Goal: Navigation & Orientation: Understand site structure

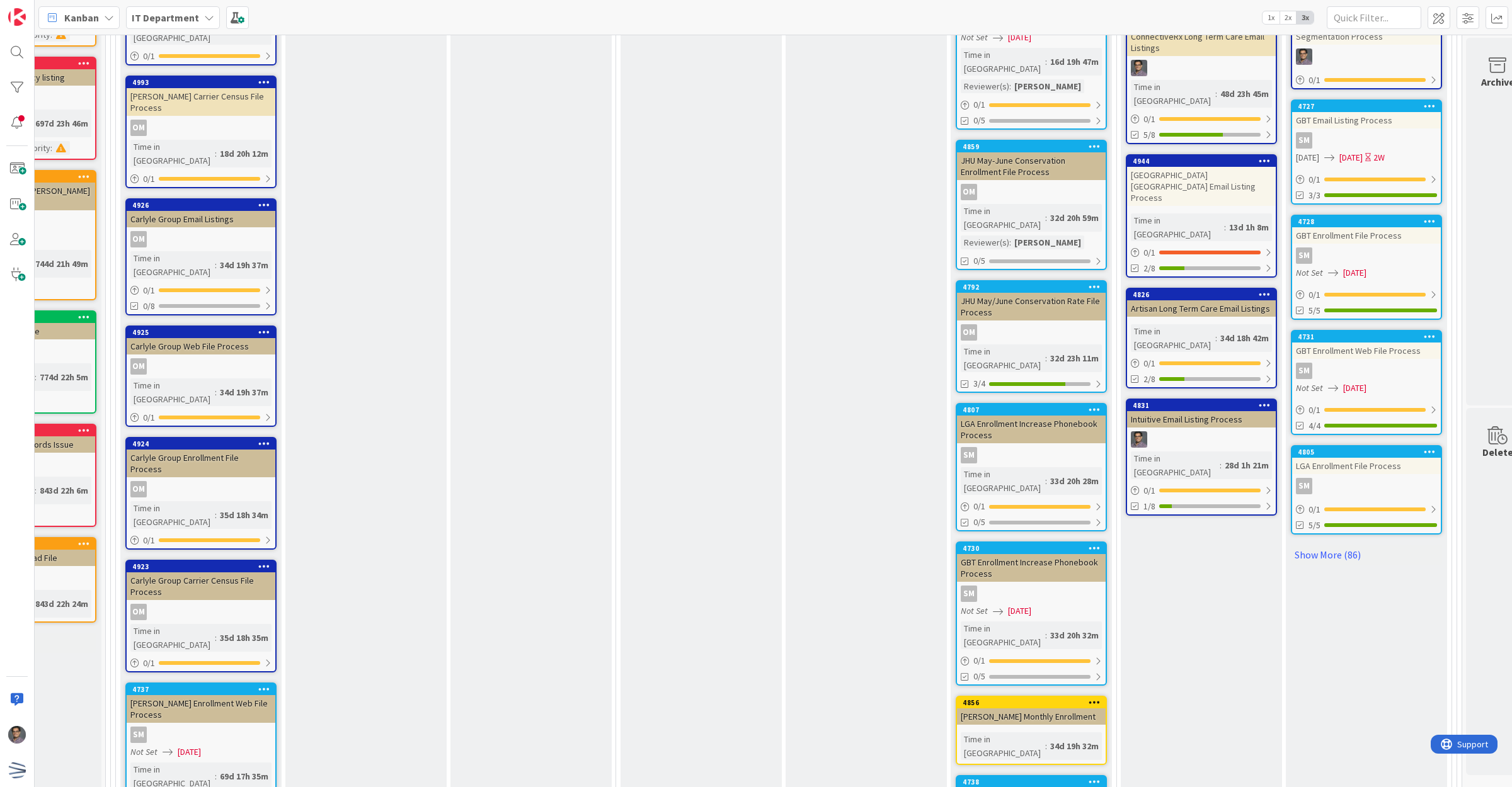
scroll to position [2624, 99]
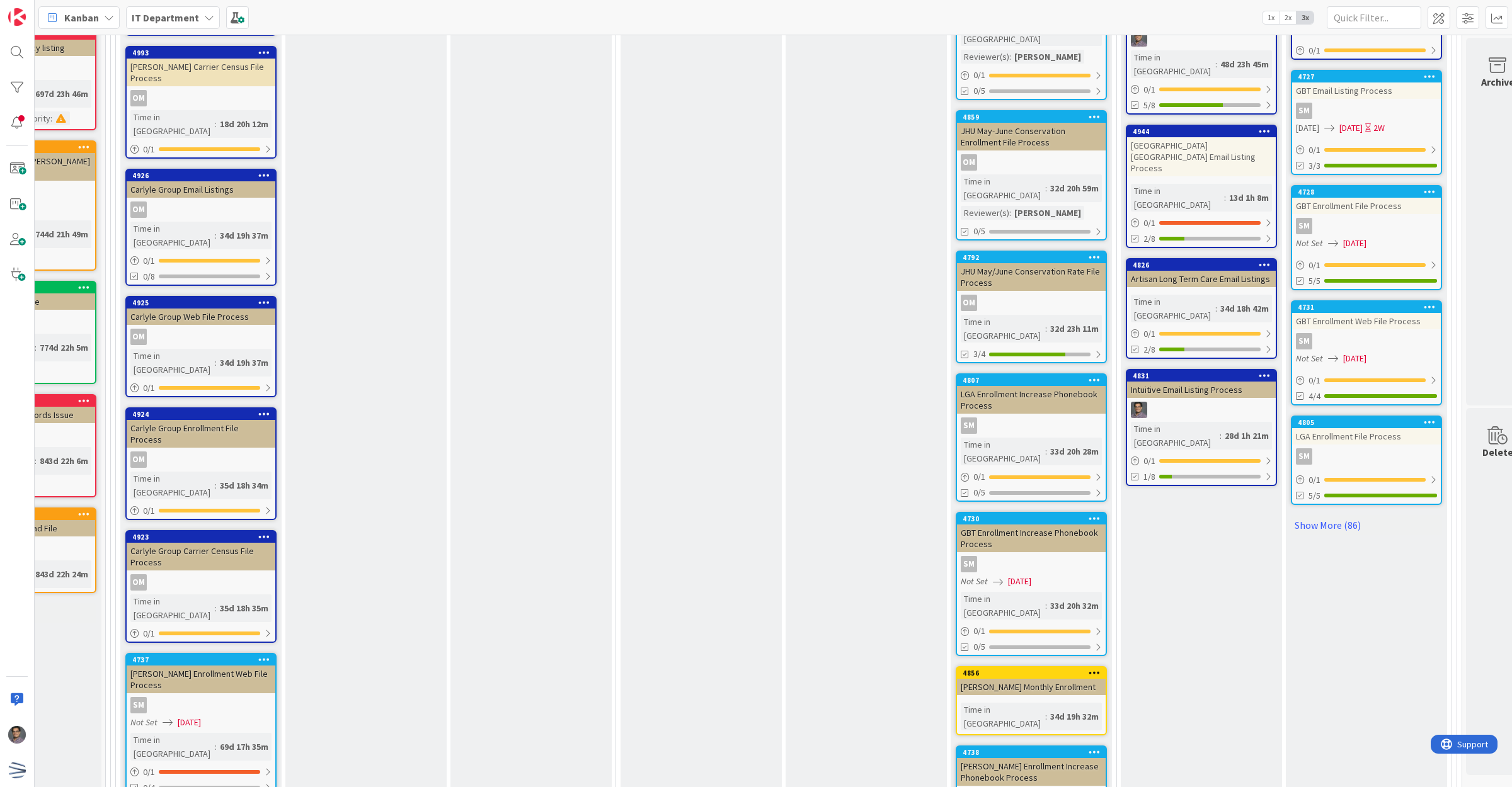
scroll to position [2702, 99]
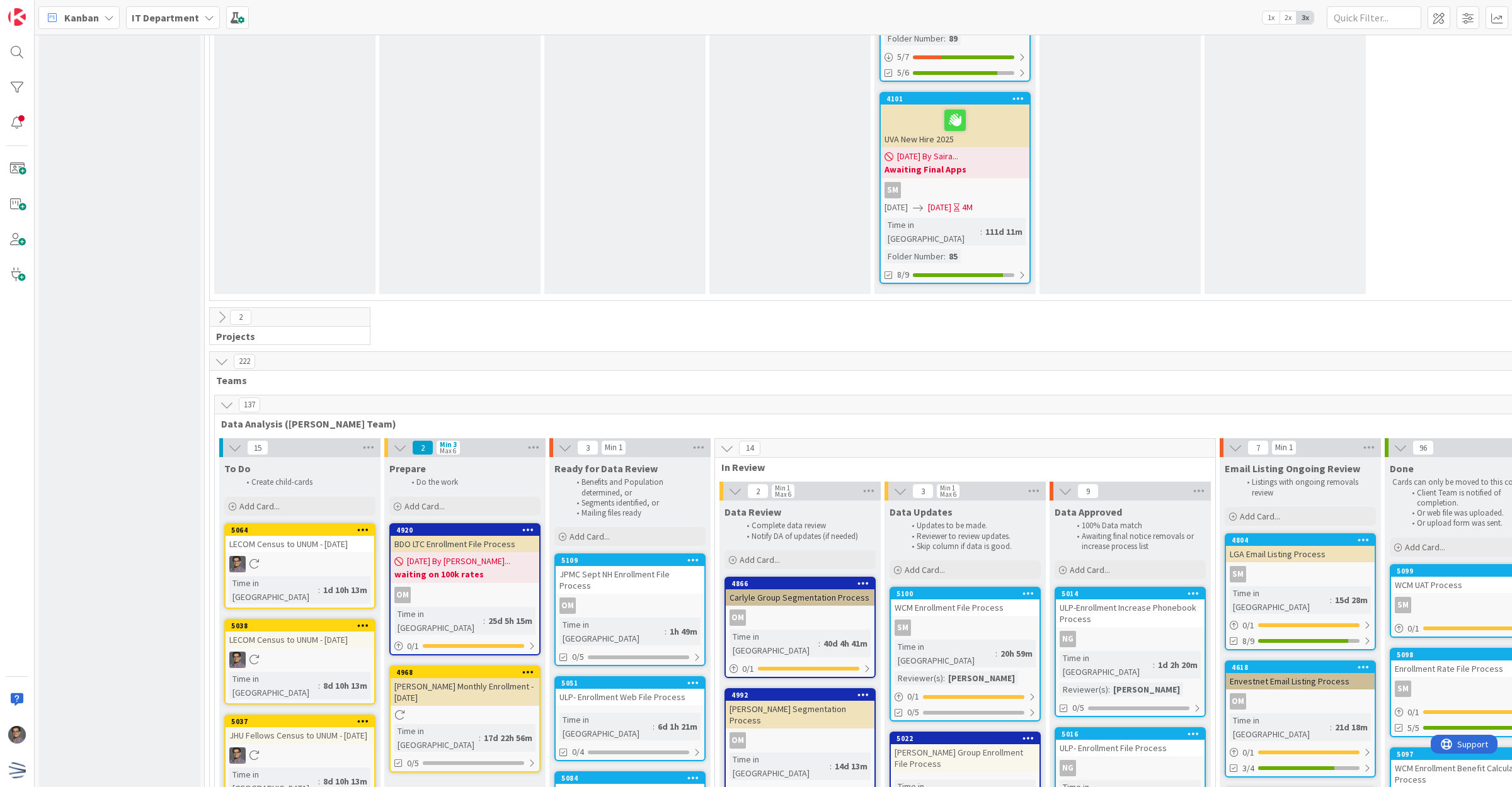
click at [226, 398] on icon at bounding box center [226, 405] width 14 height 14
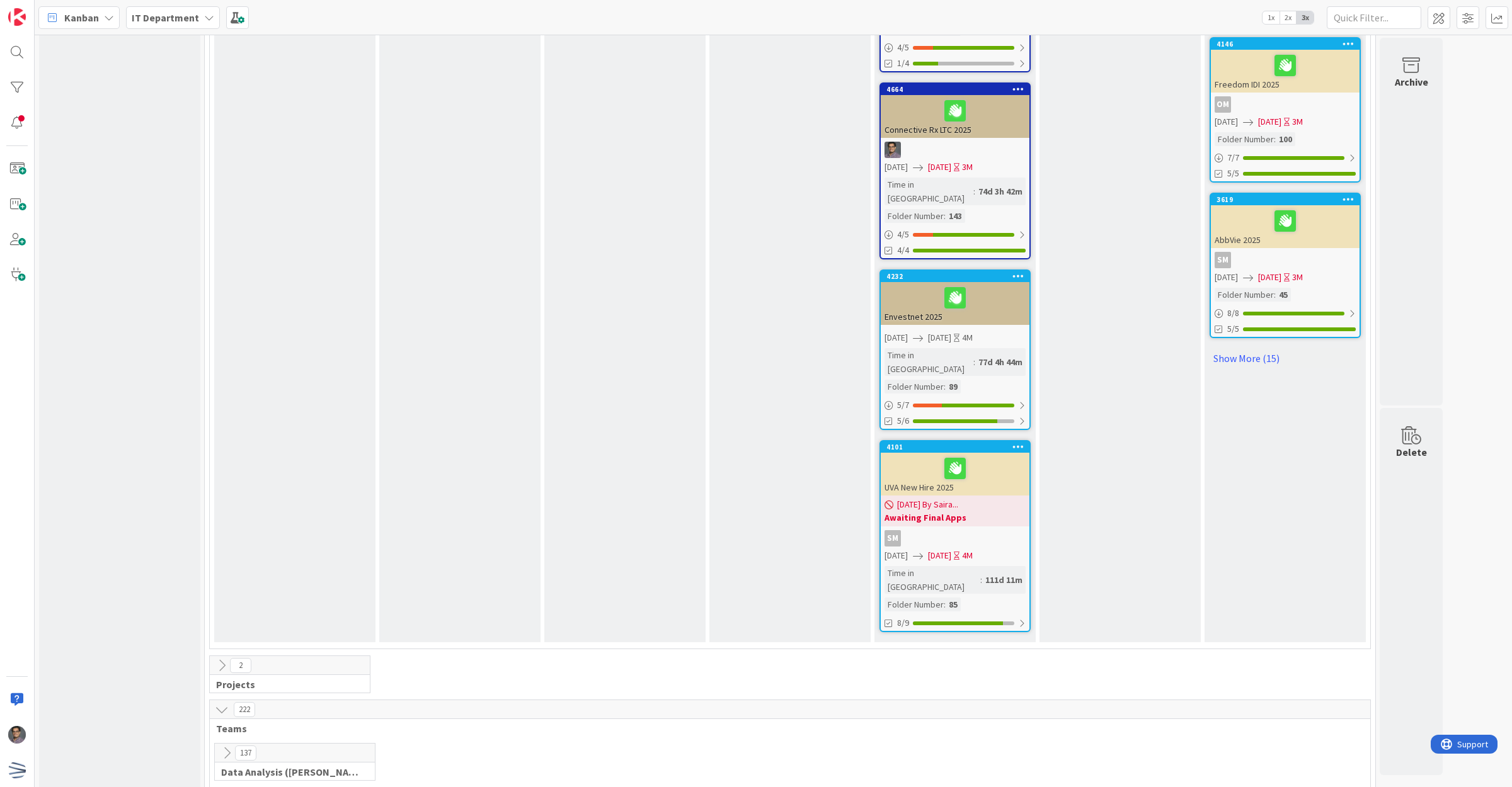
click at [225, 787] on icon at bounding box center [226, 797] width 14 height 14
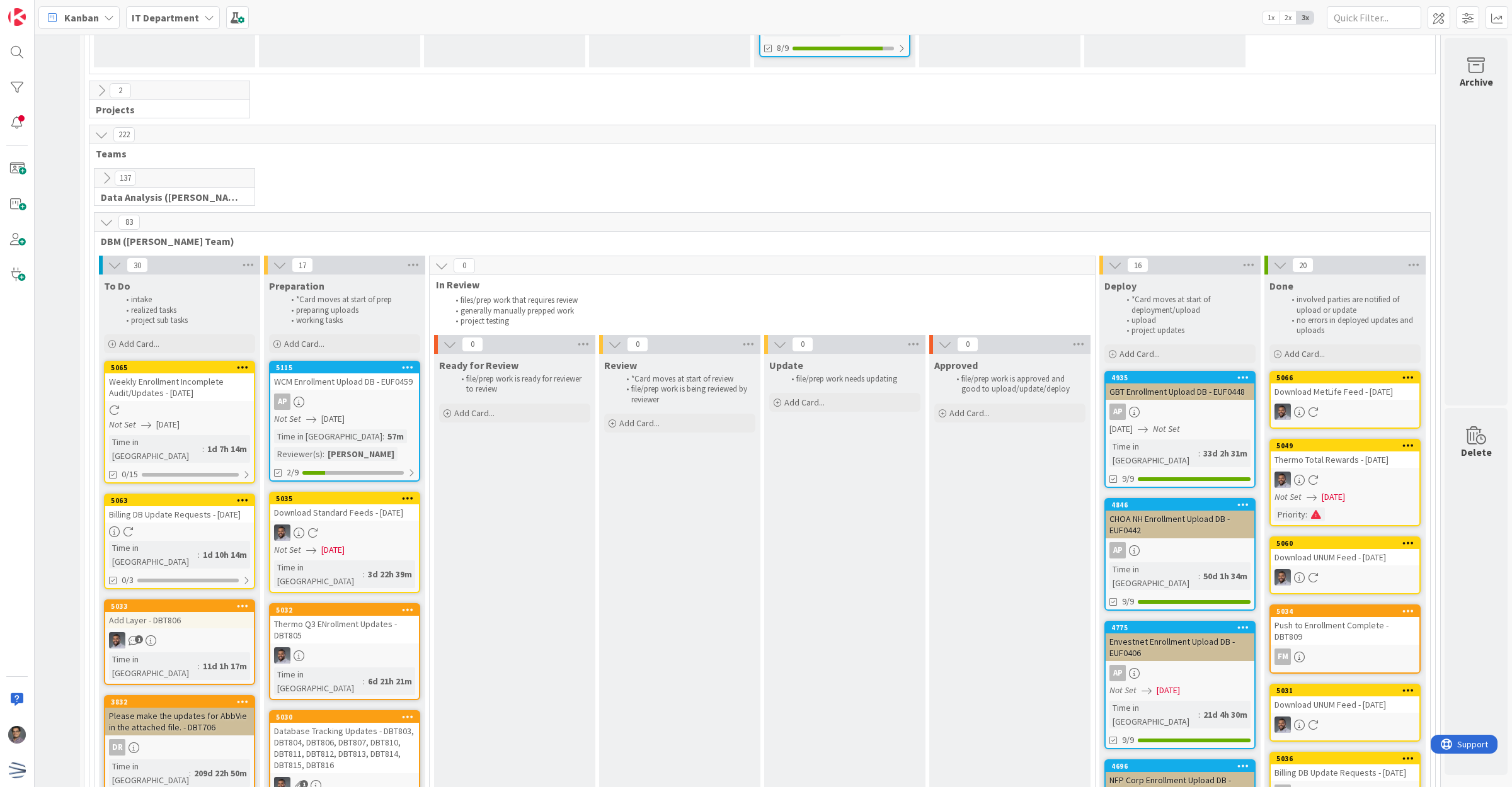
scroll to position [1952, 123]
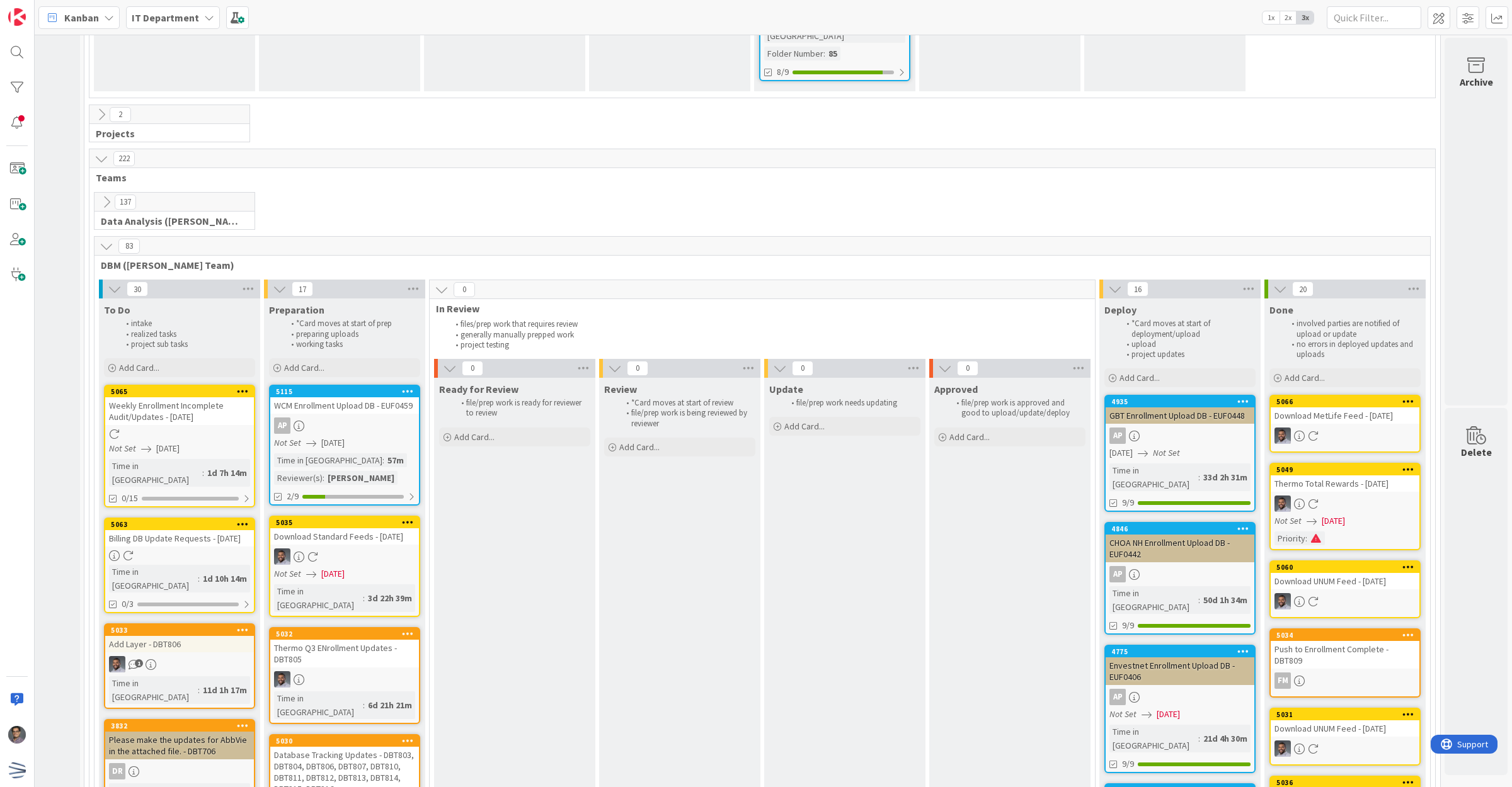
click at [108, 239] on icon at bounding box center [106, 246] width 14 height 14
